Goal: Find specific page/section: Find specific page/section

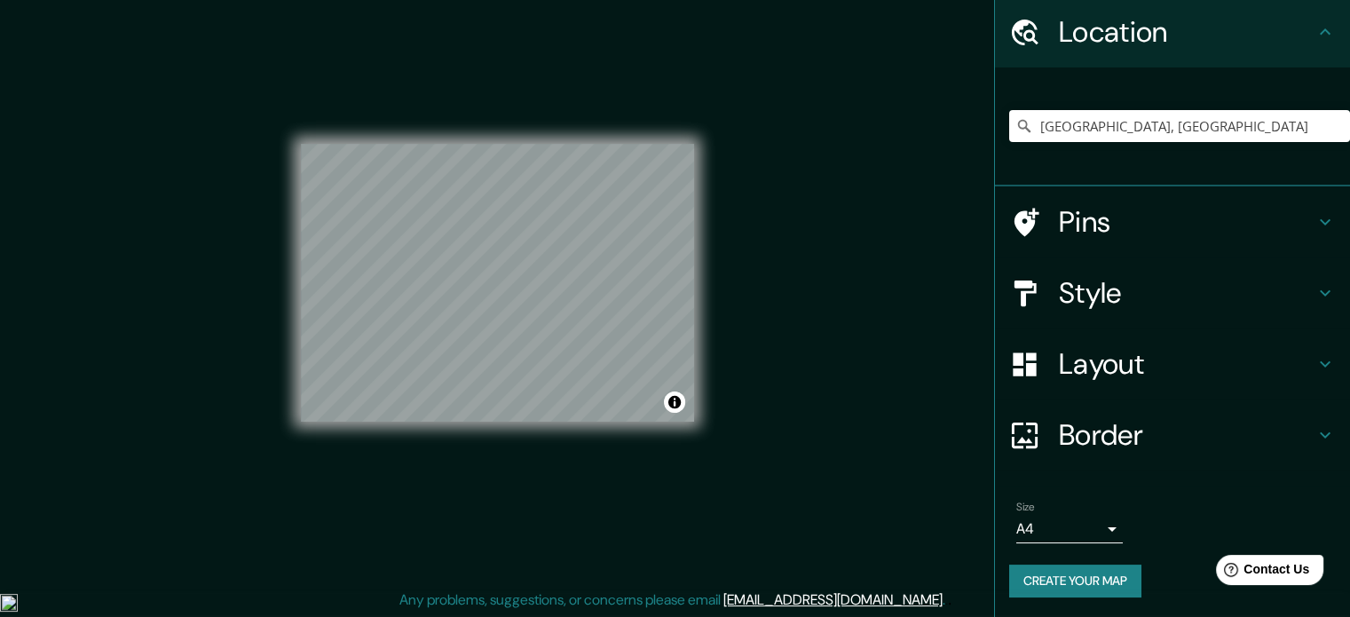
scroll to position [96, 0]
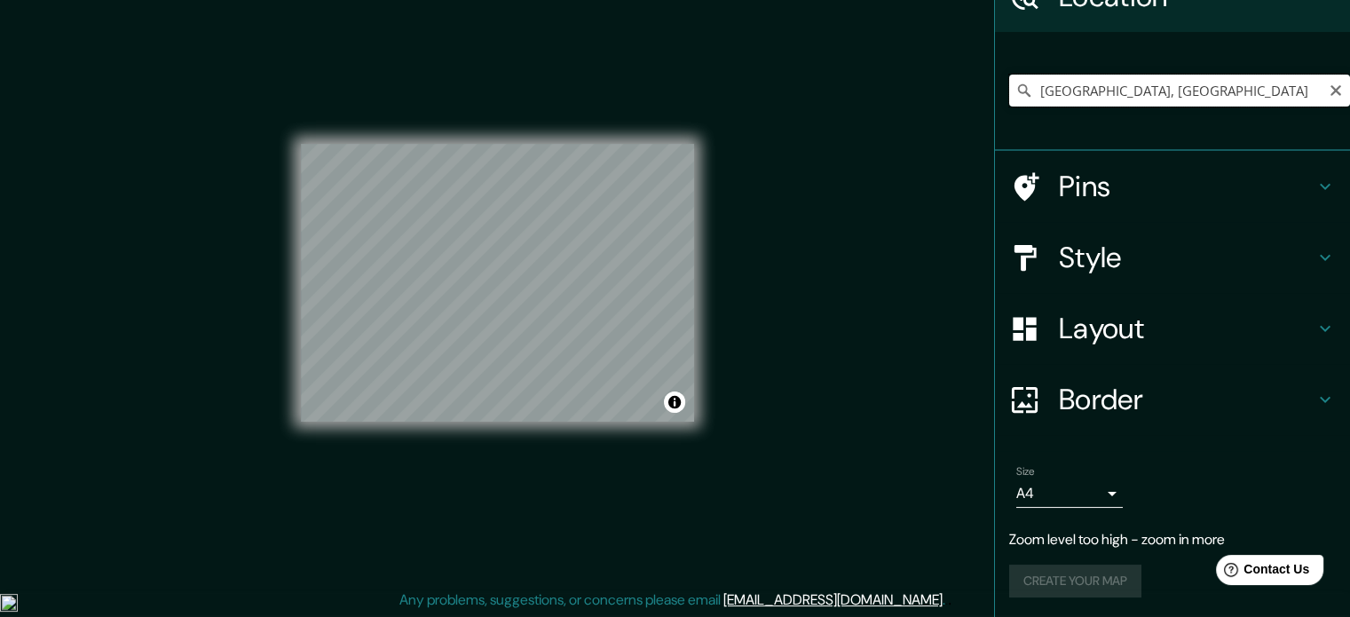
click at [1233, 103] on input "[GEOGRAPHIC_DATA], [GEOGRAPHIC_DATA]" at bounding box center [1179, 91] width 341 height 32
click at [1325, 173] on div "Pins" at bounding box center [1172, 186] width 355 height 71
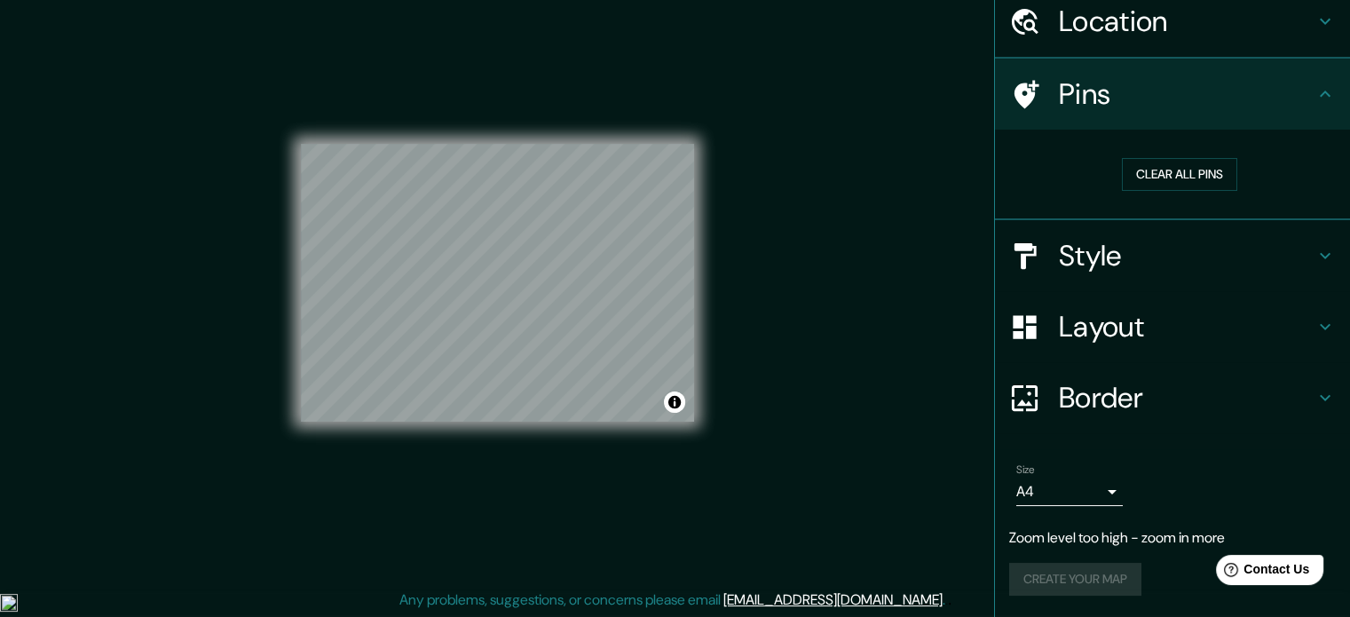
scroll to position [69, 0]
click at [1318, 15] on icon at bounding box center [1325, 22] width 21 height 21
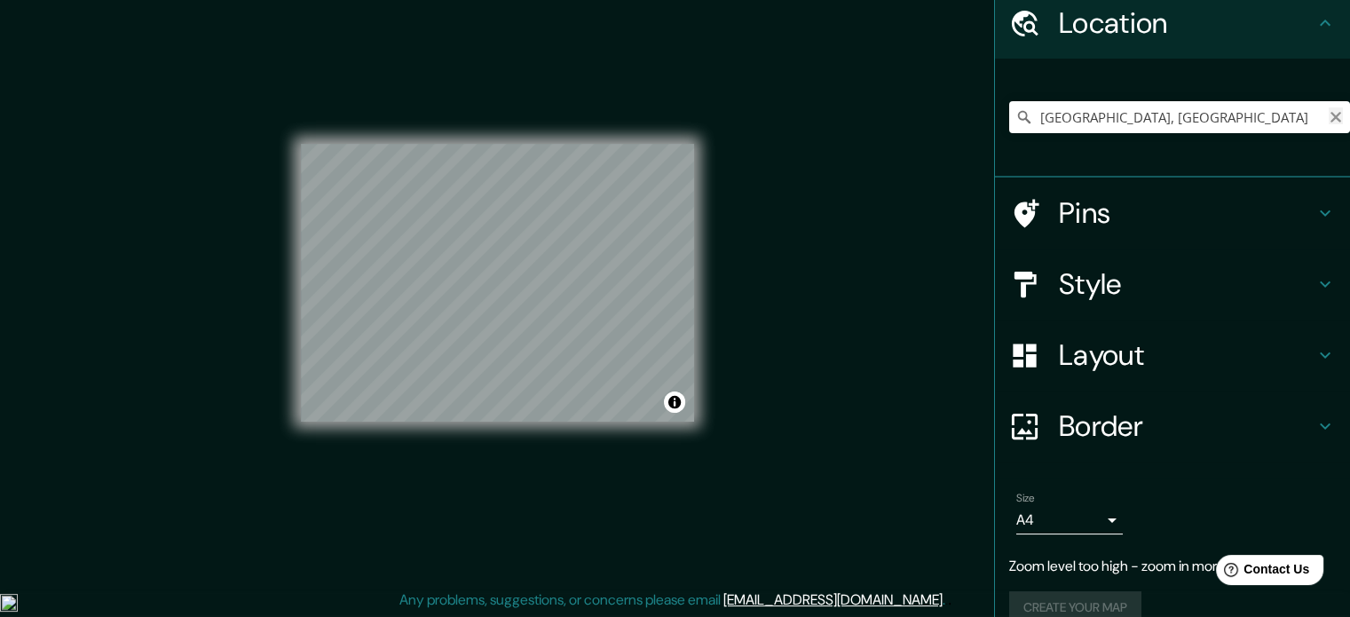
click at [1331, 114] on icon "Clear" at bounding box center [1336, 117] width 11 height 11
click at [1211, 138] on div at bounding box center [1179, 117] width 341 height 89
click at [1199, 109] on input "Pick your city or area" at bounding box center [1179, 117] width 341 height 32
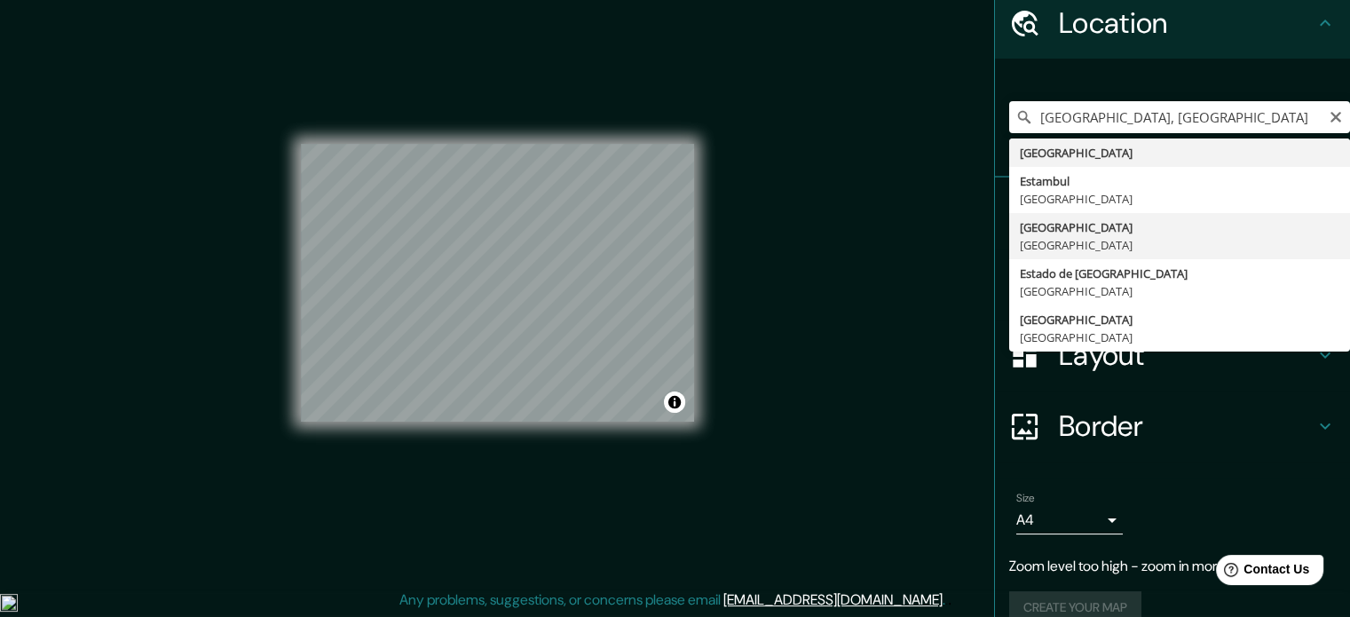
click at [1136, 242] on div "Pins" at bounding box center [1172, 213] width 355 height 71
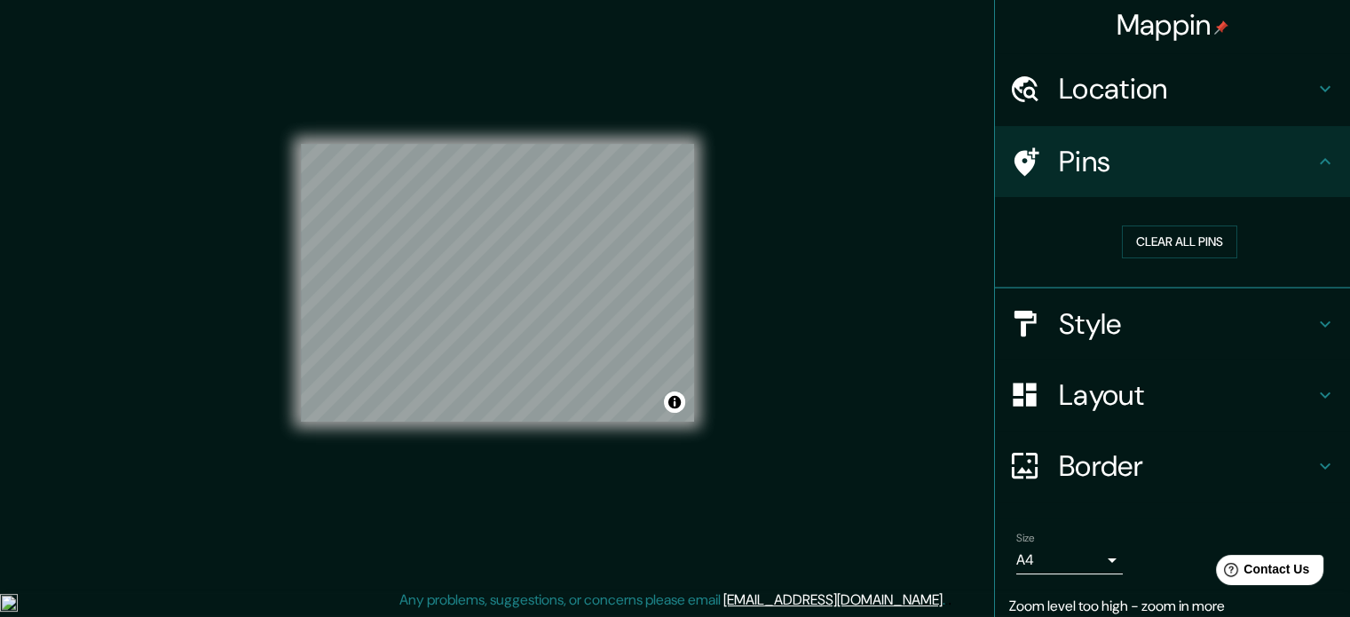
scroll to position [0, 0]
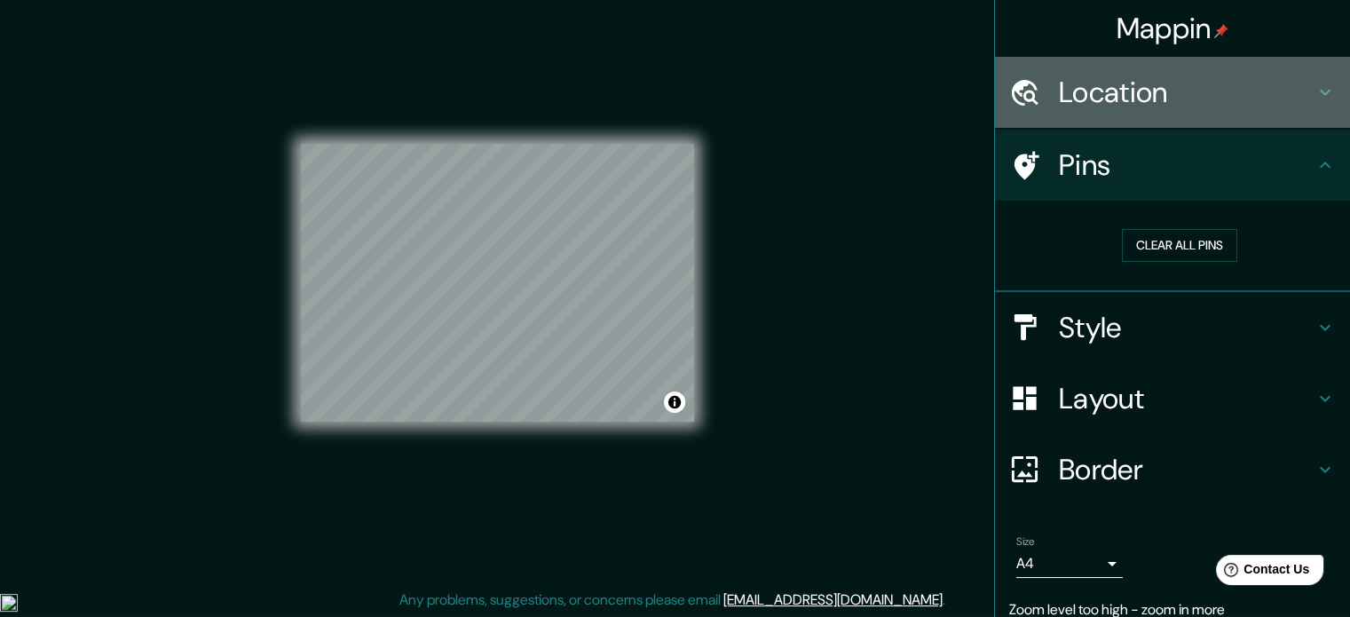
click at [1223, 97] on h4 "Location" at bounding box center [1187, 93] width 256 height 36
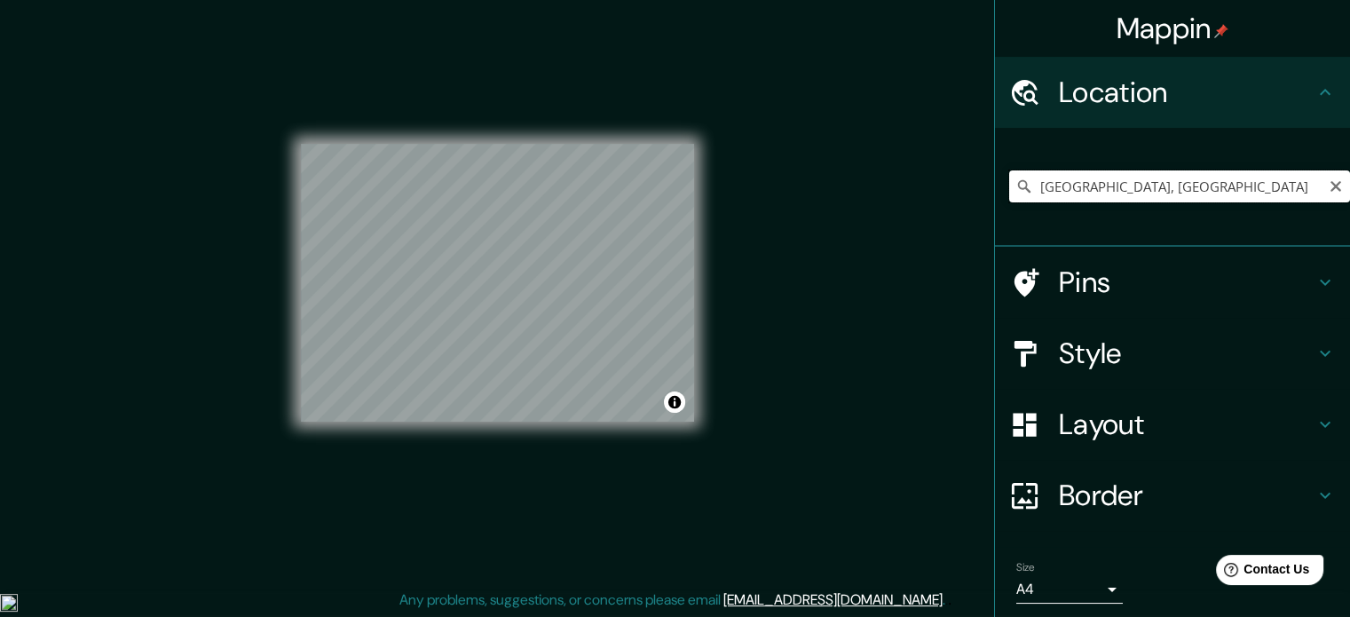
click at [1224, 192] on input "[GEOGRAPHIC_DATA], [GEOGRAPHIC_DATA]" at bounding box center [1179, 186] width 341 height 32
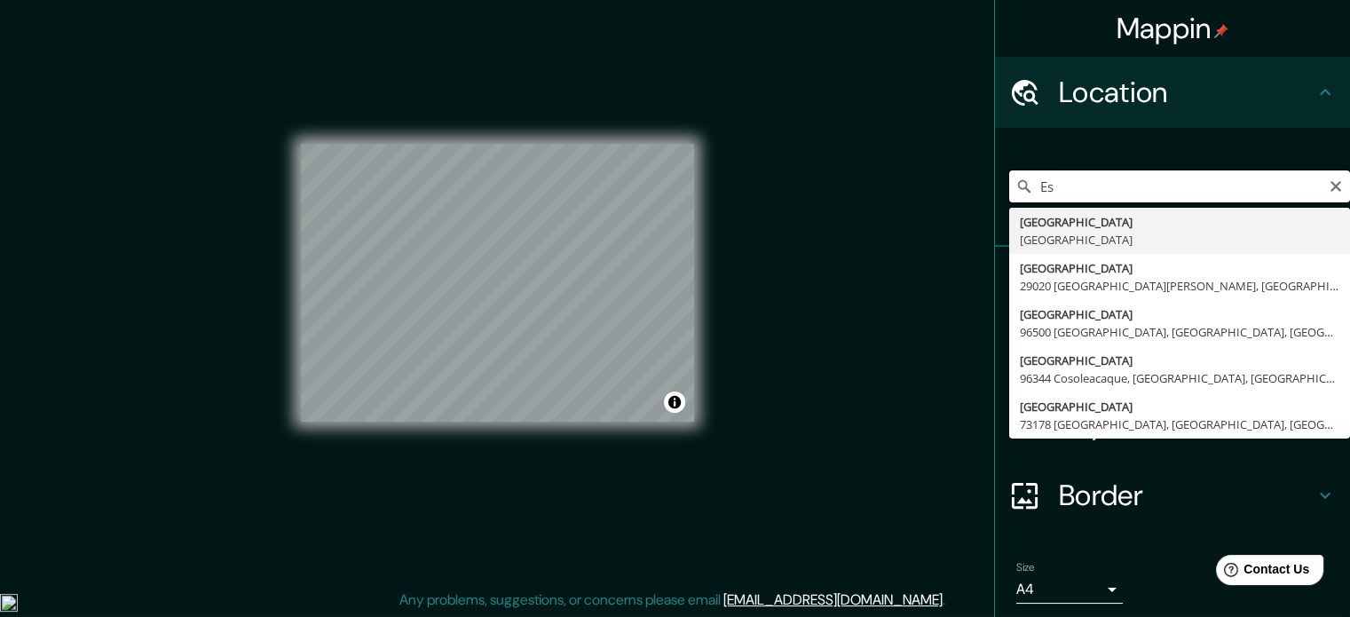
type input "E"
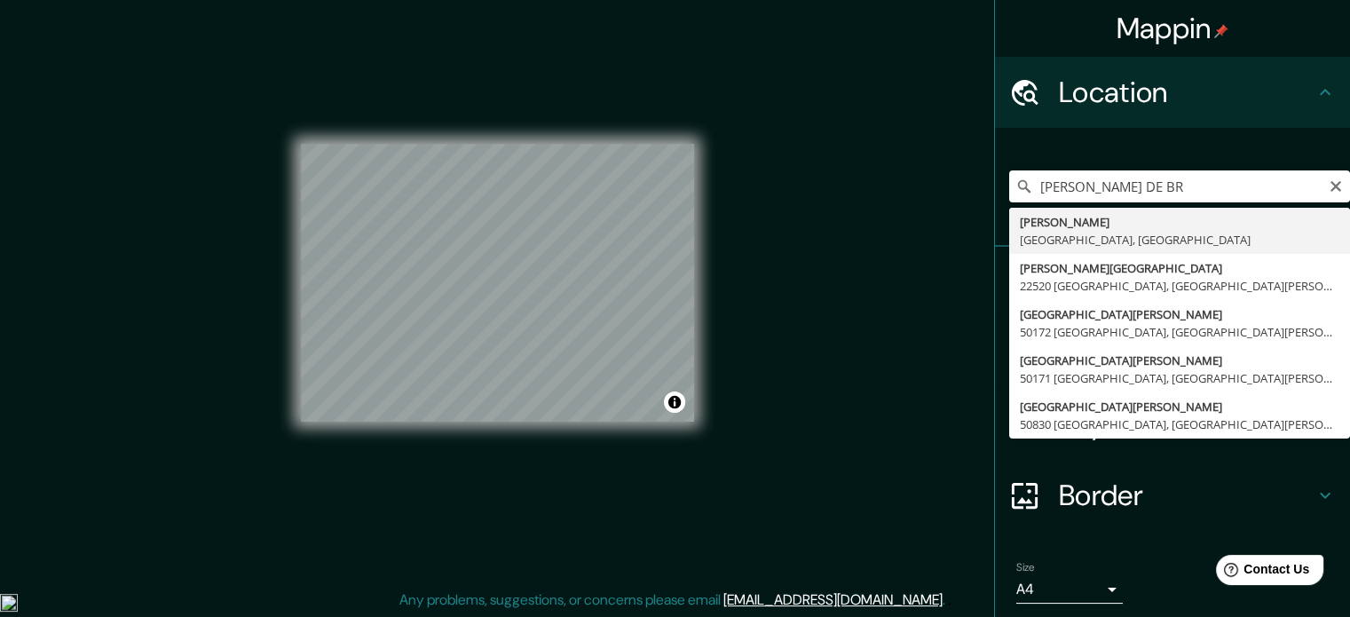
type input "[PERSON_NAME], [GEOGRAPHIC_DATA], [GEOGRAPHIC_DATA]"
click at [1159, 226] on div "[PERSON_NAME], [GEOGRAPHIC_DATA], [GEOGRAPHIC_DATA] [PERSON_NAME][GEOGRAPHIC_DA…" at bounding box center [1179, 186] width 341 height 89
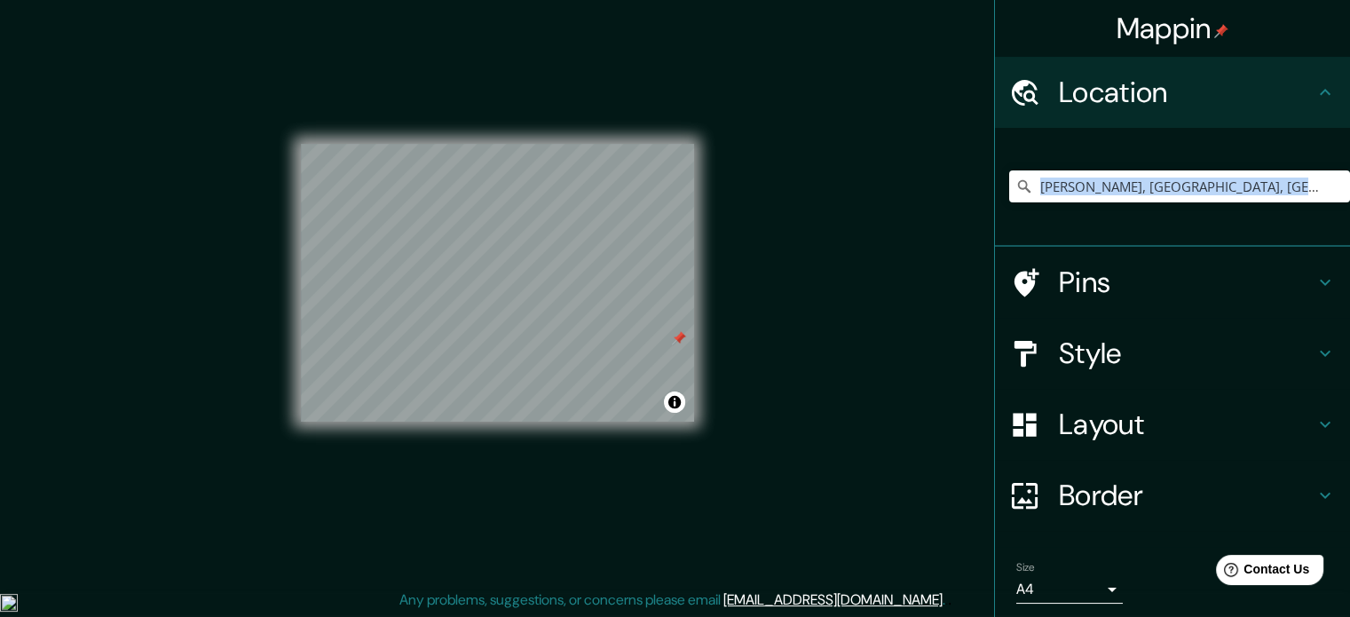
click at [678, 333] on div at bounding box center [679, 338] width 14 height 14
click at [682, 320] on div at bounding box center [685, 326] width 14 height 14
click at [785, 307] on div "Mappin Location [PERSON_NAME], [GEOGRAPHIC_DATA], [GEOGRAPHIC_DATA] Pins Style …" at bounding box center [675, 297] width 1350 height 641
click at [1287, 194] on input "[PERSON_NAME], [GEOGRAPHIC_DATA], [GEOGRAPHIC_DATA]" at bounding box center [1179, 186] width 341 height 32
click at [1329, 191] on input "[PERSON_NAME], [GEOGRAPHIC_DATA], [GEOGRAPHIC_DATA]" at bounding box center [1179, 186] width 341 height 32
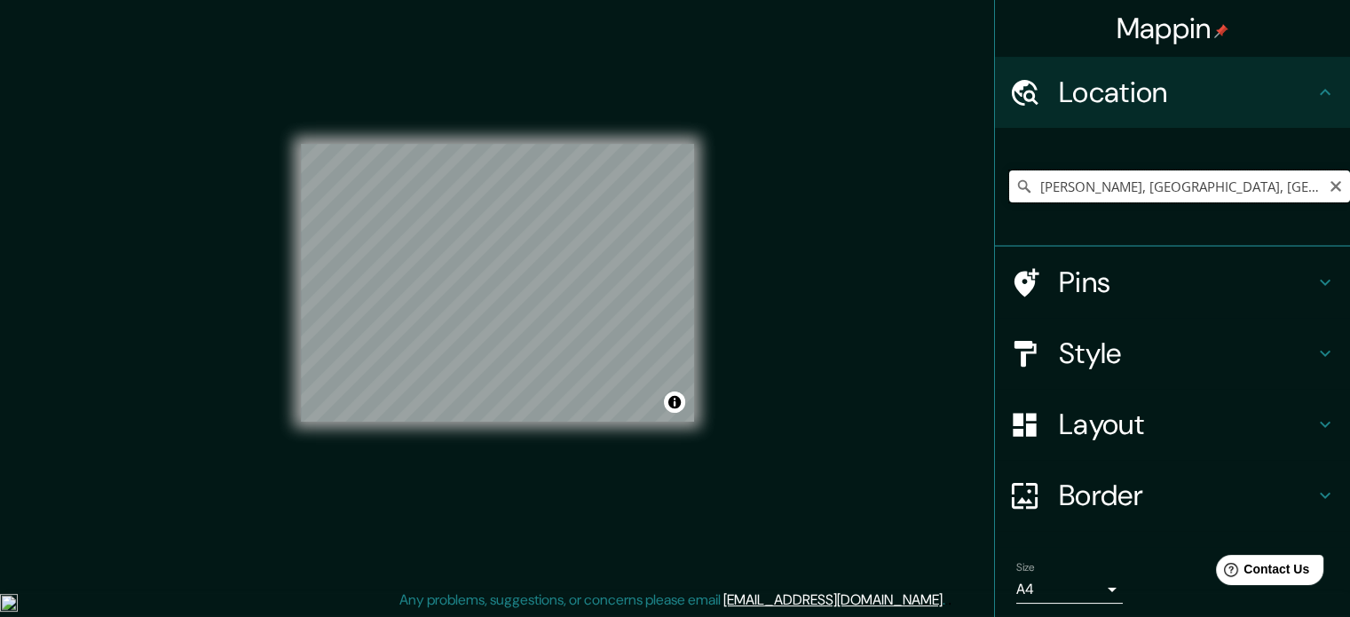
click at [1329, 191] on input "[PERSON_NAME], [GEOGRAPHIC_DATA], [GEOGRAPHIC_DATA]" at bounding box center [1179, 186] width 341 height 32
click at [1329, 187] on icon "Clear" at bounding box center [1336, 186] width 14 height 14
click at [1319, 187] on input "Pick your city or area" at bounding box center [1179, 186] width 341 height 32
type input "[GEOGRAPHIC_DATA]"
